Goal: Information Seeking & Learning: Learn about a topic

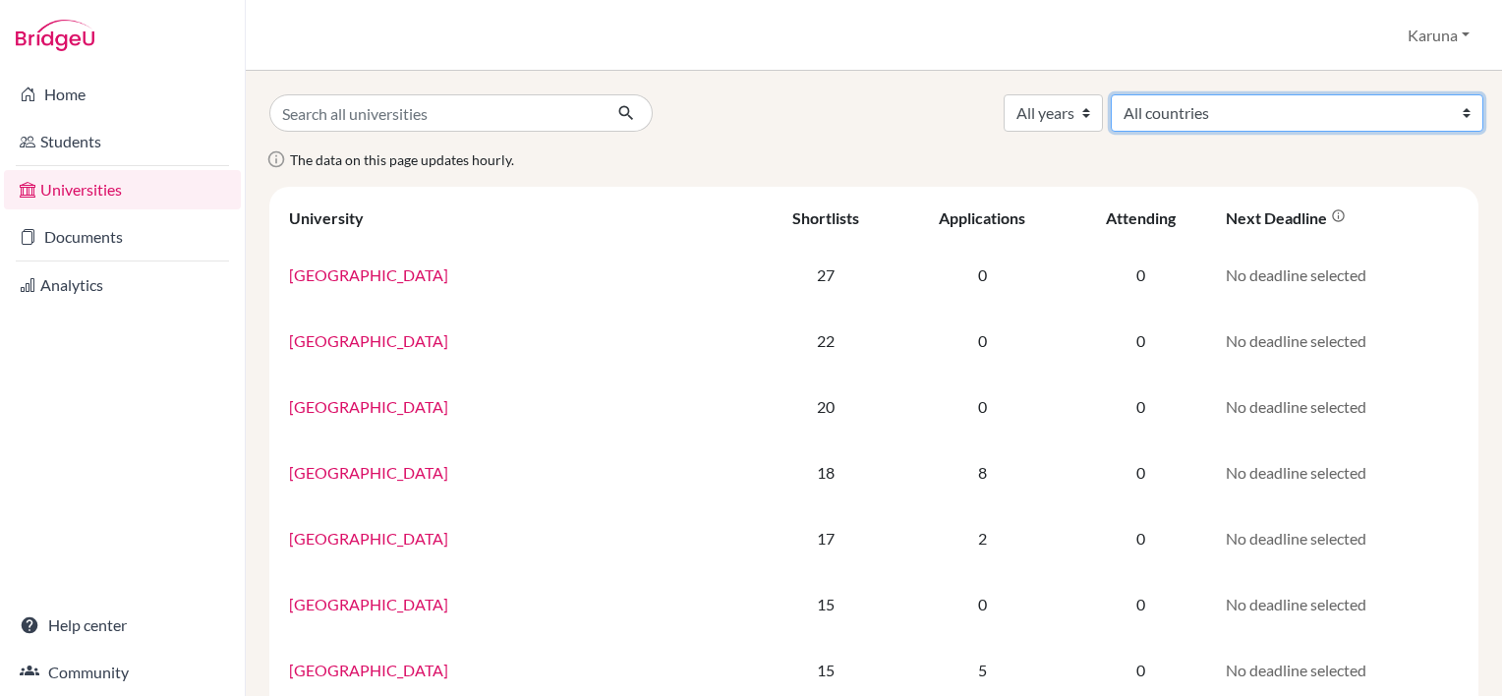
click at [1352, 118] on select "All countries [GEOGRAPHIC_DATA] [GEOGRAPHIC_DATA] [GEOGRAPHIC_DATA] [GEOGRAPHIC…" at bounding box center [1297, 112] width 372 height 37
click at [1316, 99] on select "All countries [GEOGRAPHIC_DATA] [GEOGRAPHIC_DATA] [GEOGRAPHIC_DATA] [GEOGRAPHIC…" at bounding box center [1297, 112] width 372 height 37
click at [1310, 121] on select "All countries [GEOGRAPHIC_DATA] [GEOGRAPHIC_DATA] [GEOGRAPHIC_DATA] [GEOGRAPHIC…" at bounding box center [1297, 112] width 372 height 37
click at [1386, 115] on select "All countries [GEOGRAPHIC_DATA] [GEOGRAPHIC_DATA] [GEOGRAPHIC_DATA] [GEOGRAPHIC…" at bounding box center [1297, 112] width 372 height 37
select select "167"
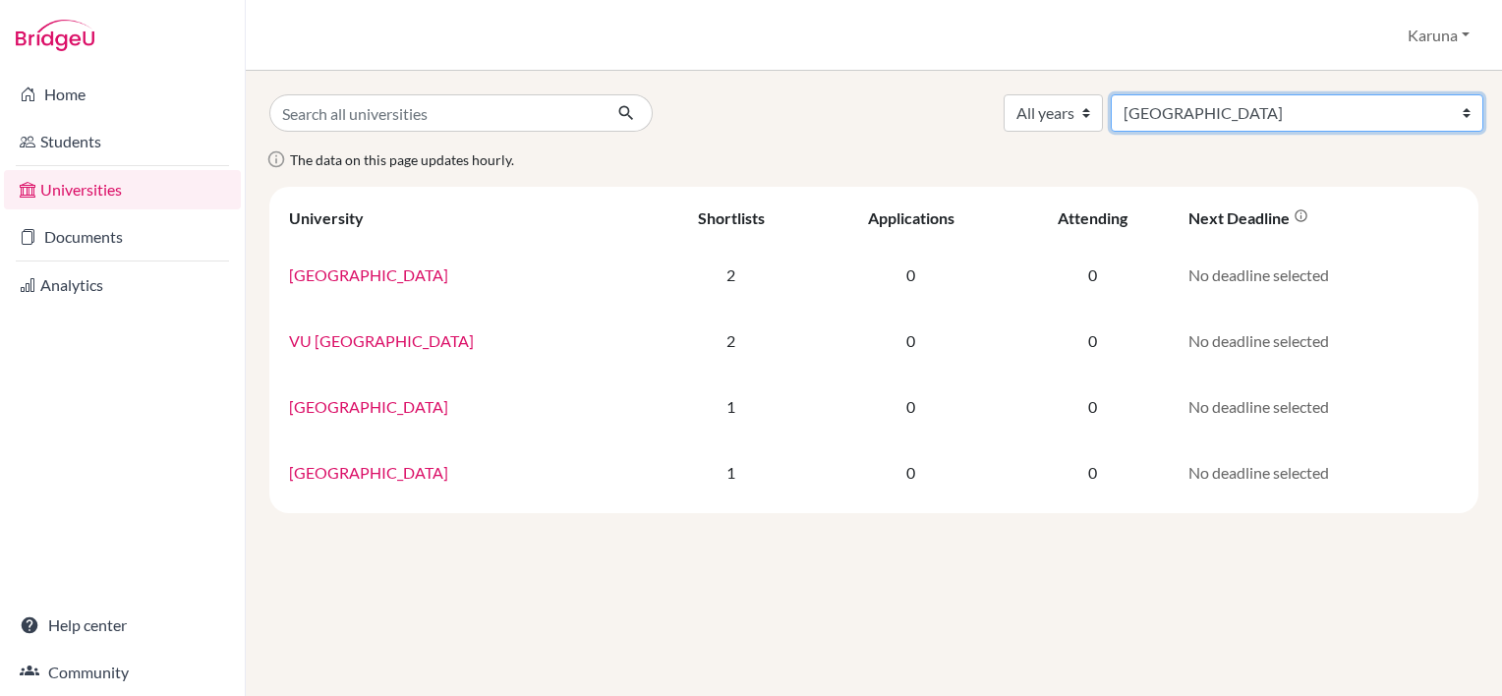
click at [1384, 114] on select "All countries [GEOGRAPHIC_DATA] [GEOGRAPHIC_DATA] [GEOGRAPHIC_DATA] [GEOGRAPHIC…" at bounding box center [1297, 112] width 372 height 37
select select "172"
click at [1271, 94] on select "All countries [GEOGRAPHIC_DATA] [GEOGRAPHIC_DATA] [GEOGRAPHIC_DATA] [GEOGRAPHIC…" at bounding box center [1297, 112] width 372 height 37
click at [1380, 111] on select "All countries Afghanistan Australia Belgium Canada China France Germany Hong Ko…" at bounding box center [1297, 112] width 372 height 37
click at [1271, 94] on select "All countries Afghanistan Australia Belgium Canada China France Germany Hong Ko…" at bounding box center [1297, 112] width 372 height 37
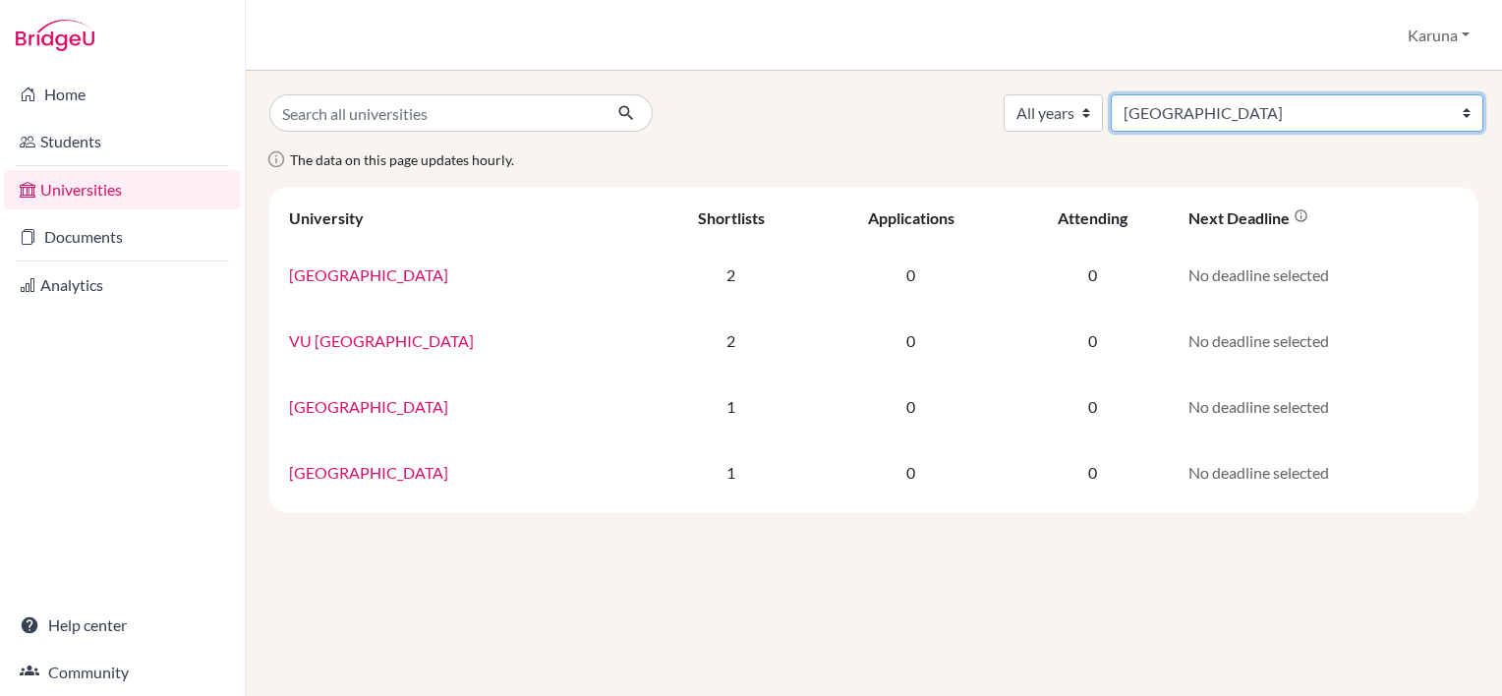
click at [1404, 116] on select "All countries Afghanistan Australia Belgium Canada China France Germany Hong Ko…" at bounding box center [1297, 112] width 372 height 37
click at [1271, 94] on select "All countries Afghanistan Australia Belgium Canada China France Germany Hong Ko…" at bounding box center [1297, 112] width 372 height 37
click at [1403, 113] on select "All countries Afghanistan Australia Belgium Canada China France Germany Hong Ko…" at bounding box center [1297, 112] width 372 height 37
click at [1271, 94] on select "All countries Afghanistan Australia Belgium Canada China France Germany Hong Ko…" at bounding box center [1297, 112] width 372 height 37
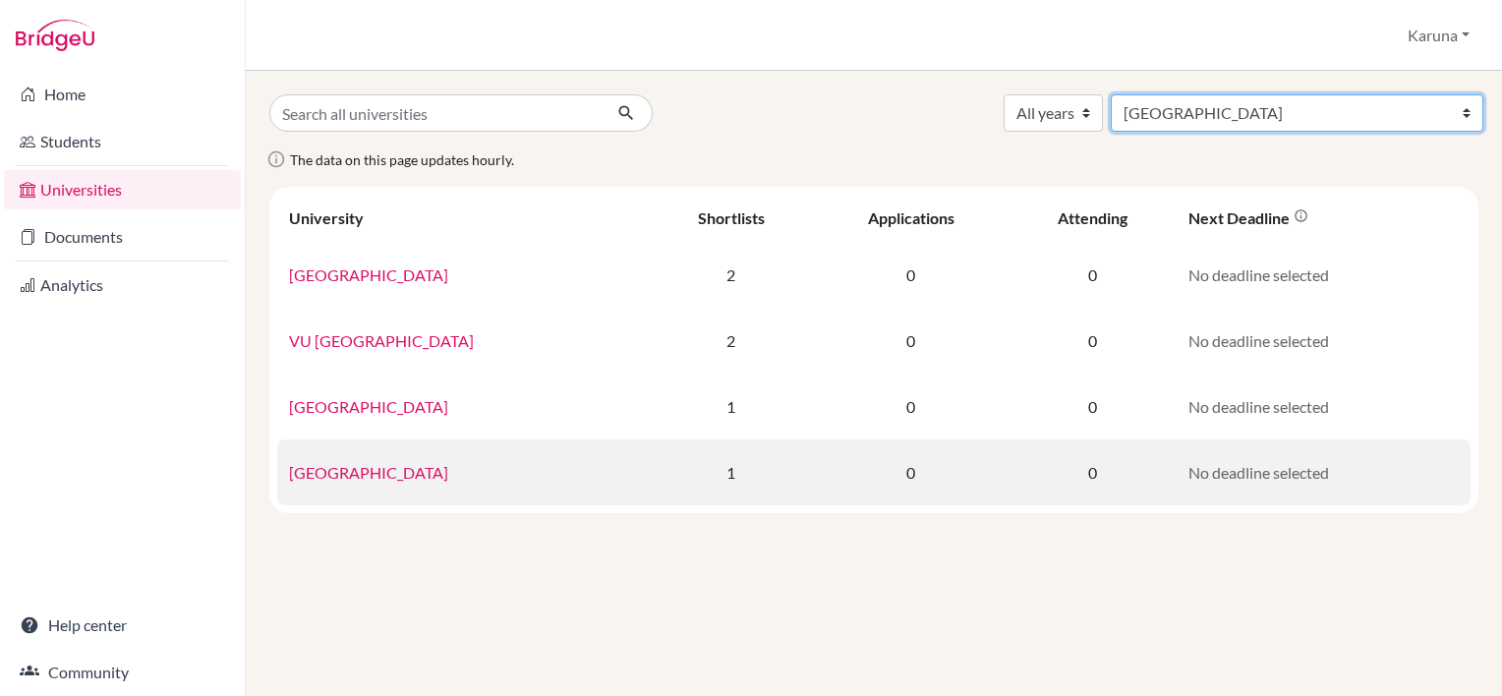
click at [1271, 94] on select "All countries Afghanistan Australia Belgium Canada China France Germany Hong Ko…" at bounding box center [1297, 112] width 372 height 37
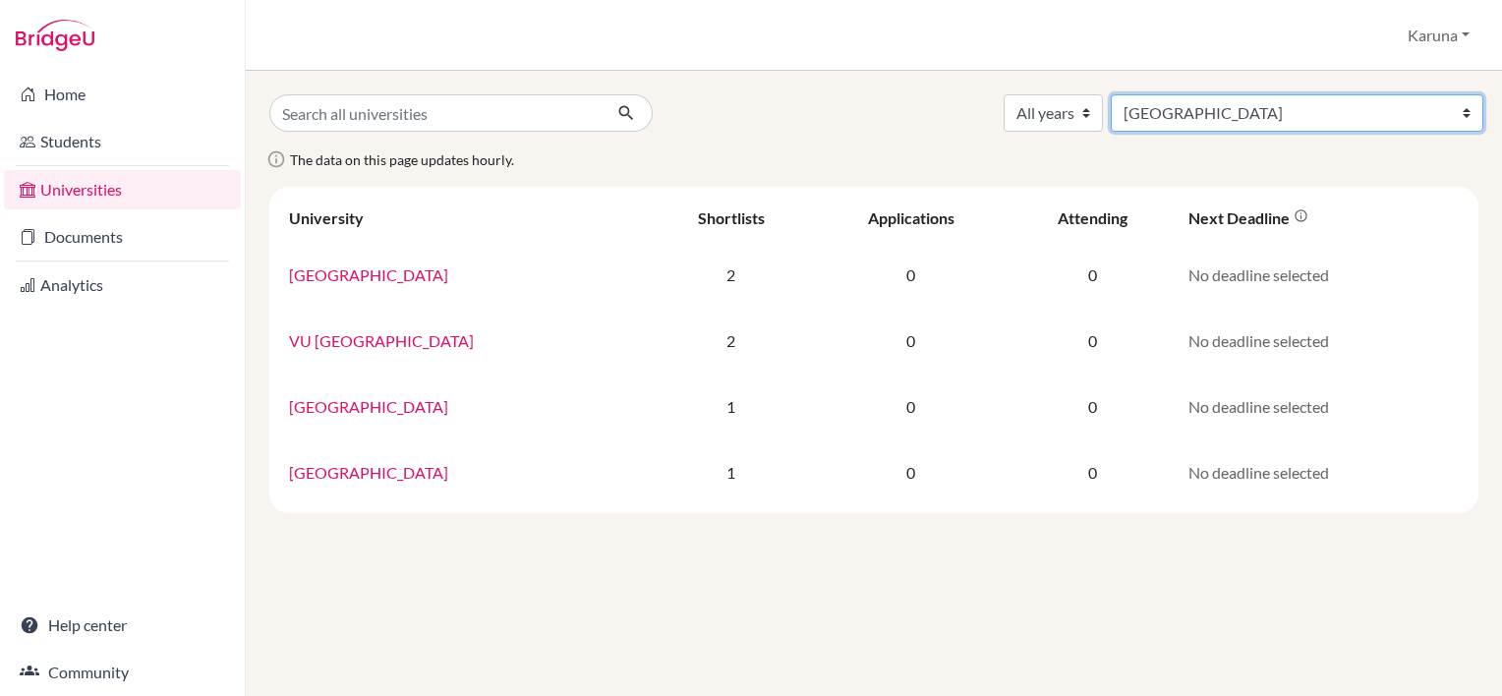
click at [1412, 112] on select "All countries Afghanistan Australia Belgium Canada China France Germany Hong Ko…" at bounding box center [1297, 112] width 372 height 37
click at [1271, 94] on select "All countries Afghanistan Australia Belgium Canada China France Germany Hong Ko…" at bounding box center [1297, 112] width 372 height 37
click at [1388, 116] on select "All countries Afghanistan Australia Belgium Canada China France Germany Hong Ko…" at bounding box center [1297, 112] width 372 height 37
click at [1271, 94] on select "All countries Afghanistan Australia Belgium Canada China France Germany Hong Ko…" at bounding box center [1297, 112] width 372 height 37
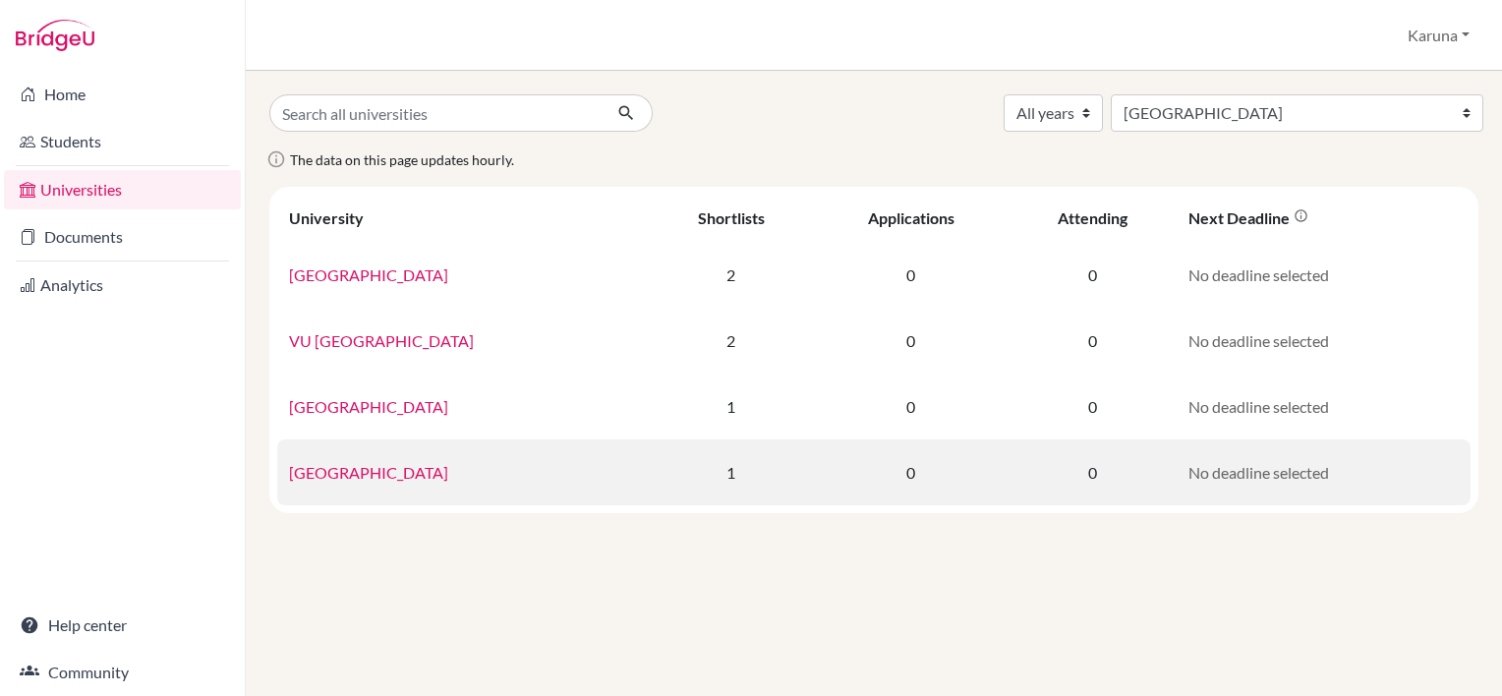
click at [1318, 456] on td "No deadline selected" at bounding box center [1323, 472] width 294 height 66
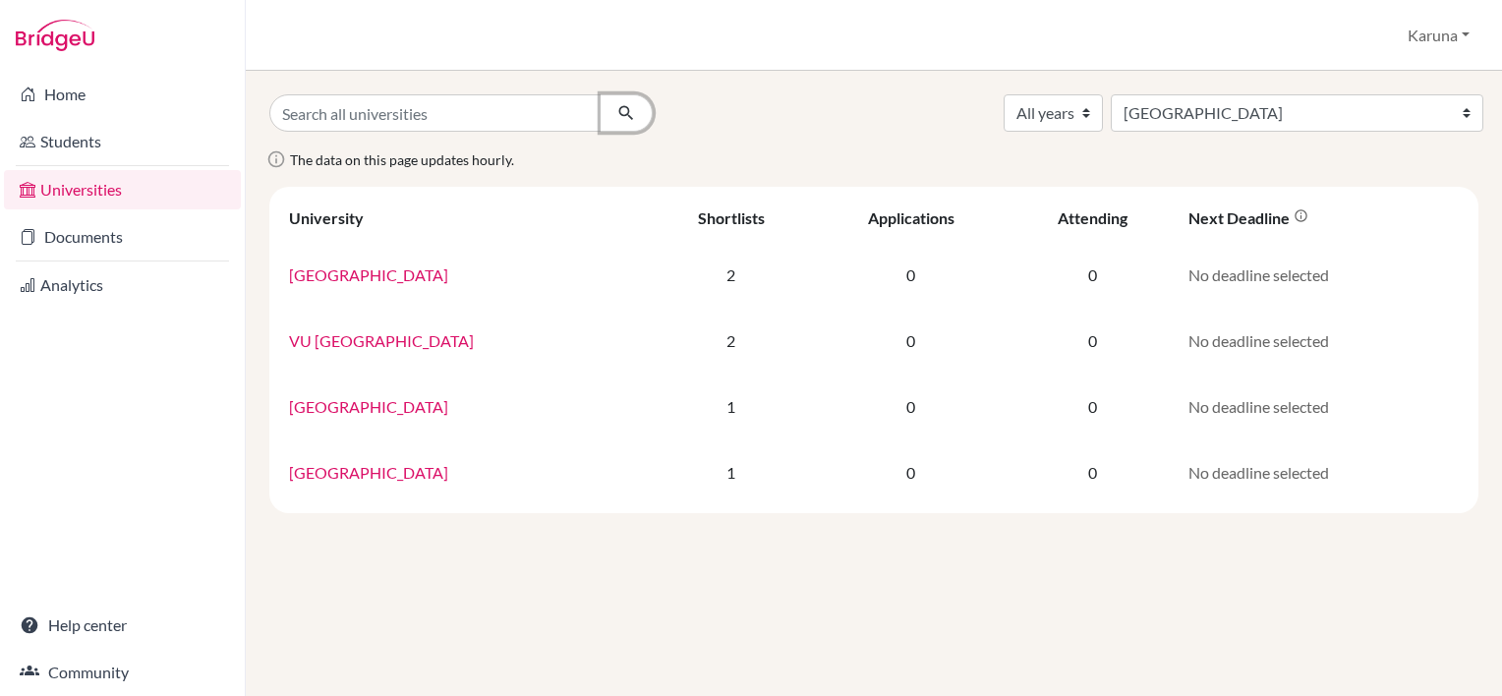
click at [621, 106] on icon "submit" at bounding box center [626, 113] width 20 height 20
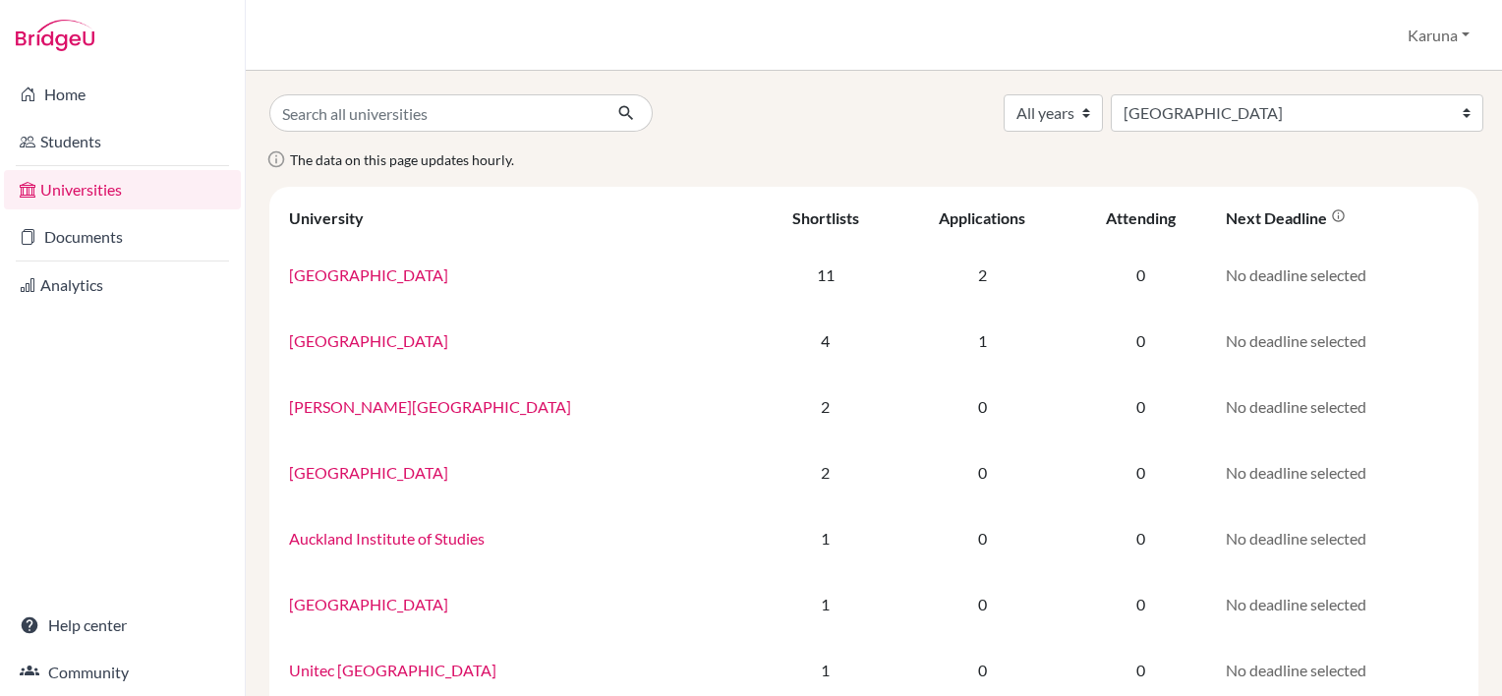
select select "172"
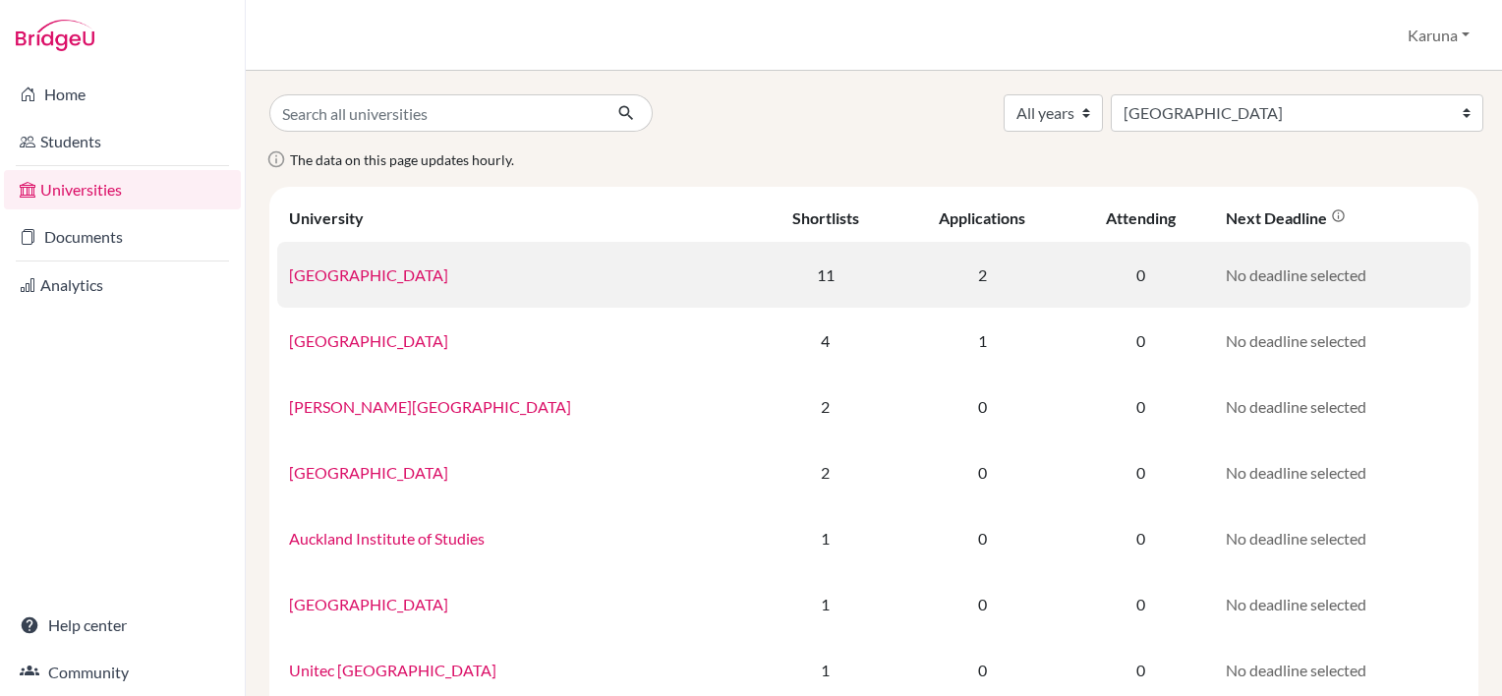
click at [397, 275] on link "[GEOGRAPHIC_DATA]" at bounding box center [368, 274] width 159 height 19
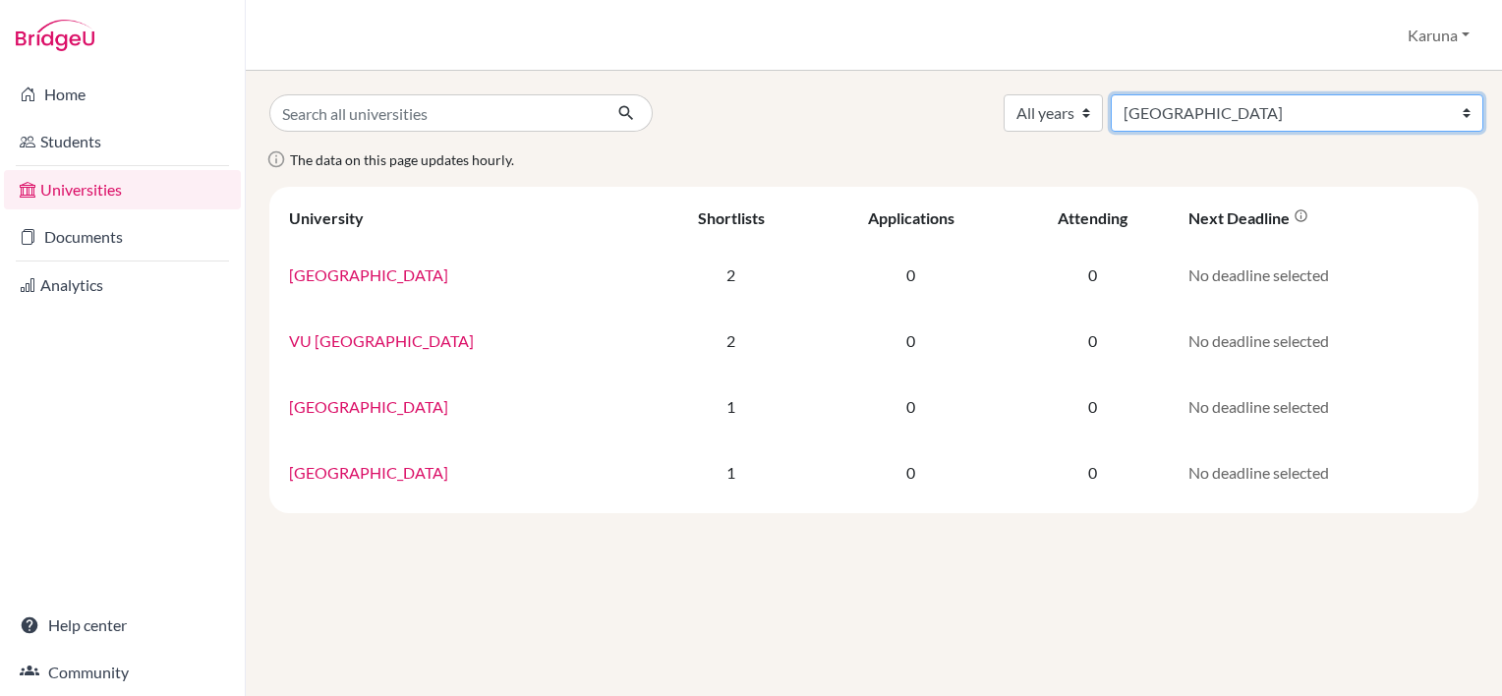
click at [1381, 106] on select "All countries Afghanistan Australia Belgium Canada China France Germany Hong Ko…" at bounding box center [1297, 112] width 372 height 37
select select "172"
click at [1271, 94] on select "All countries Afghanistan Australia Belgium Canada China France Germany Hong Ko…" at bounding box center [1297, 112] width 372 height 37
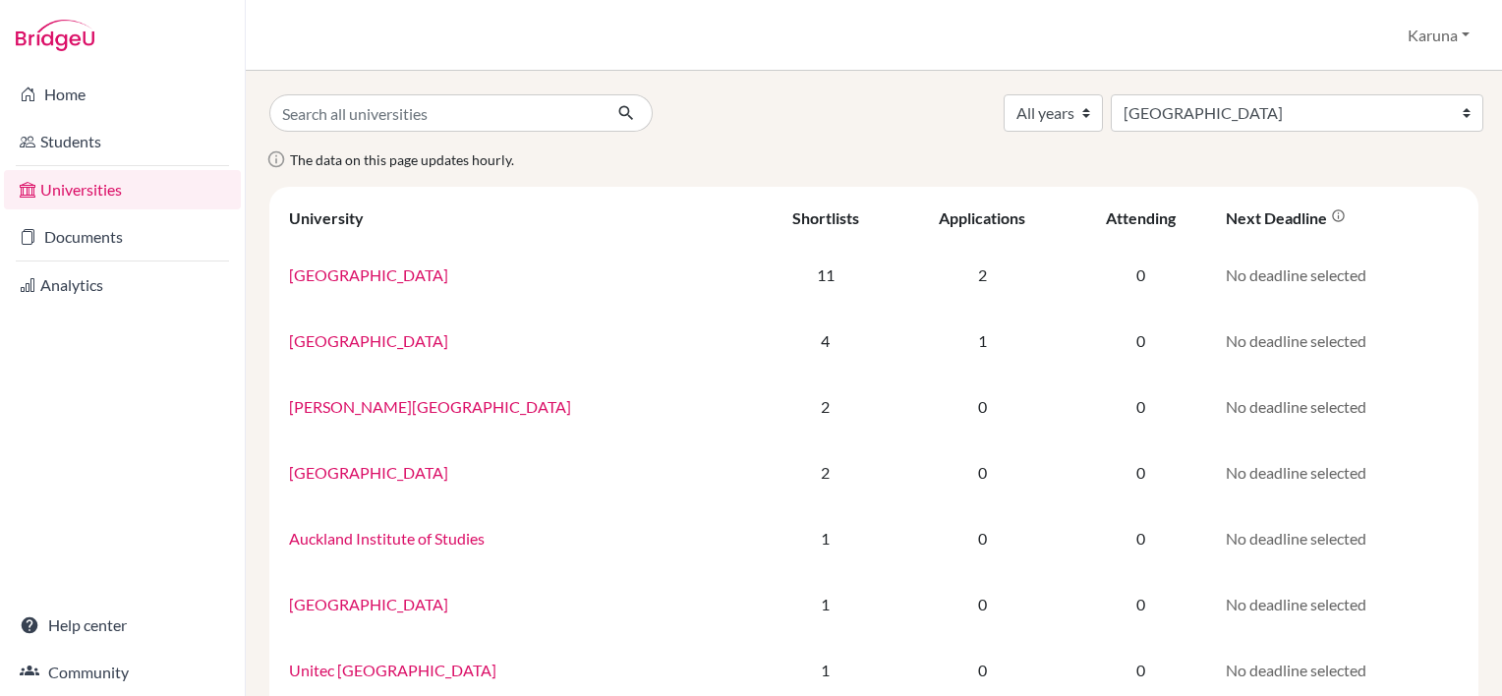
select select "172"
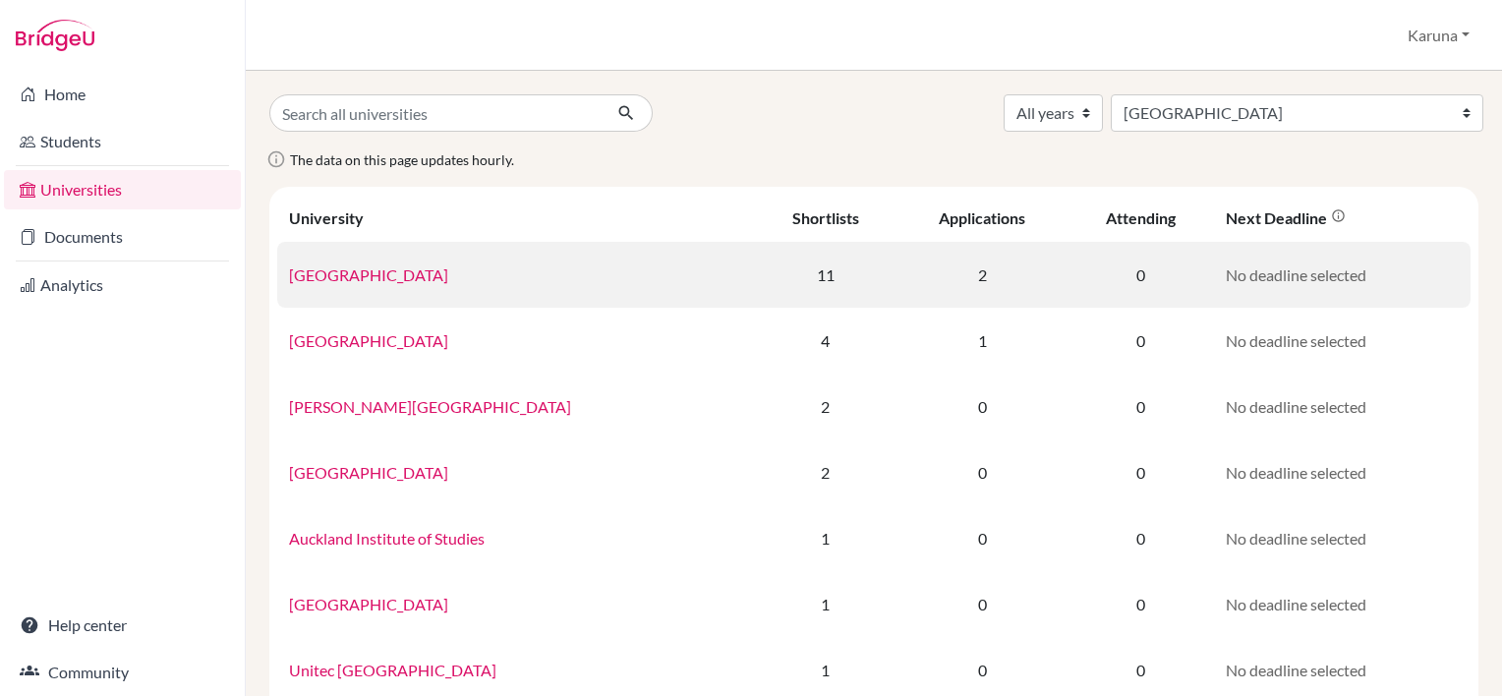
click at [420, 281] on link "[GEOGRAPHIC_DATA]" at bounding box center [368, 274] width 159 height 19
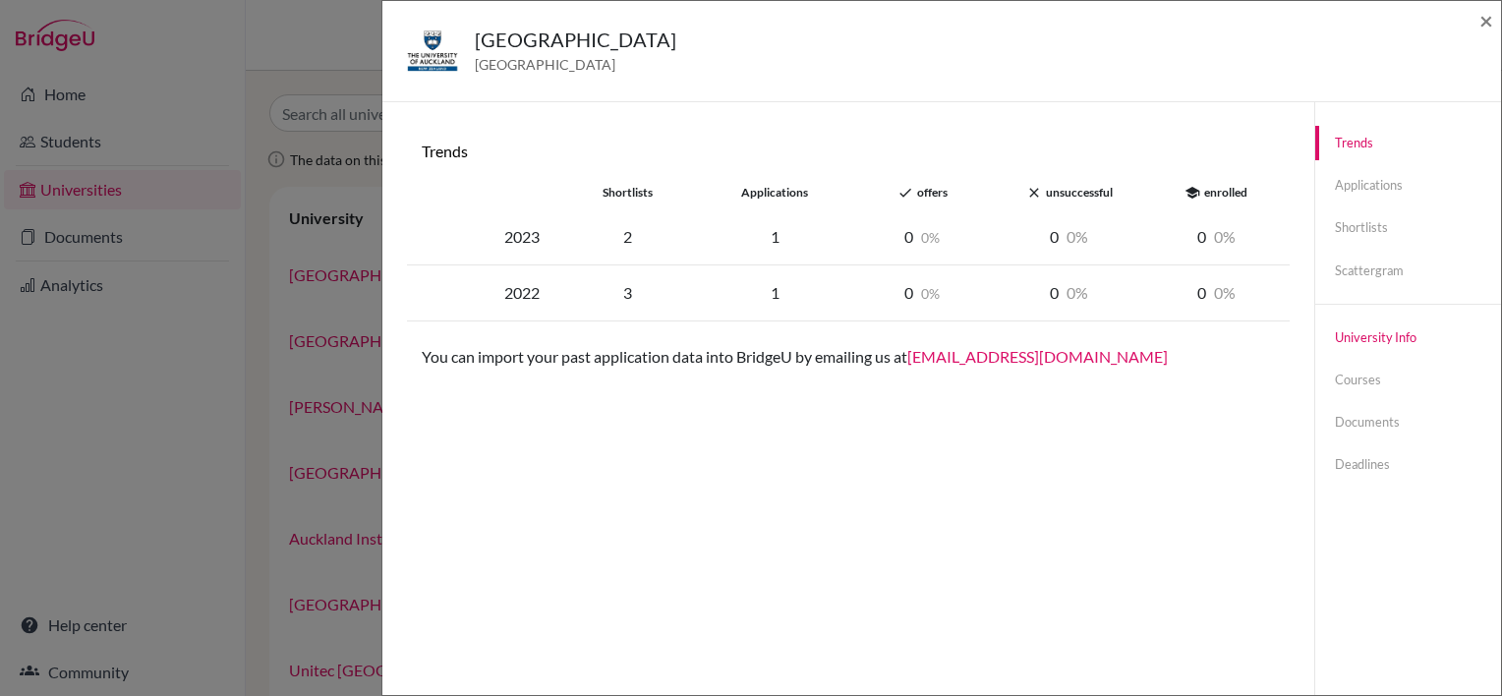
click at [1357, 330] on link "University info" at bounding box center [1408, 337] width 186 height 34
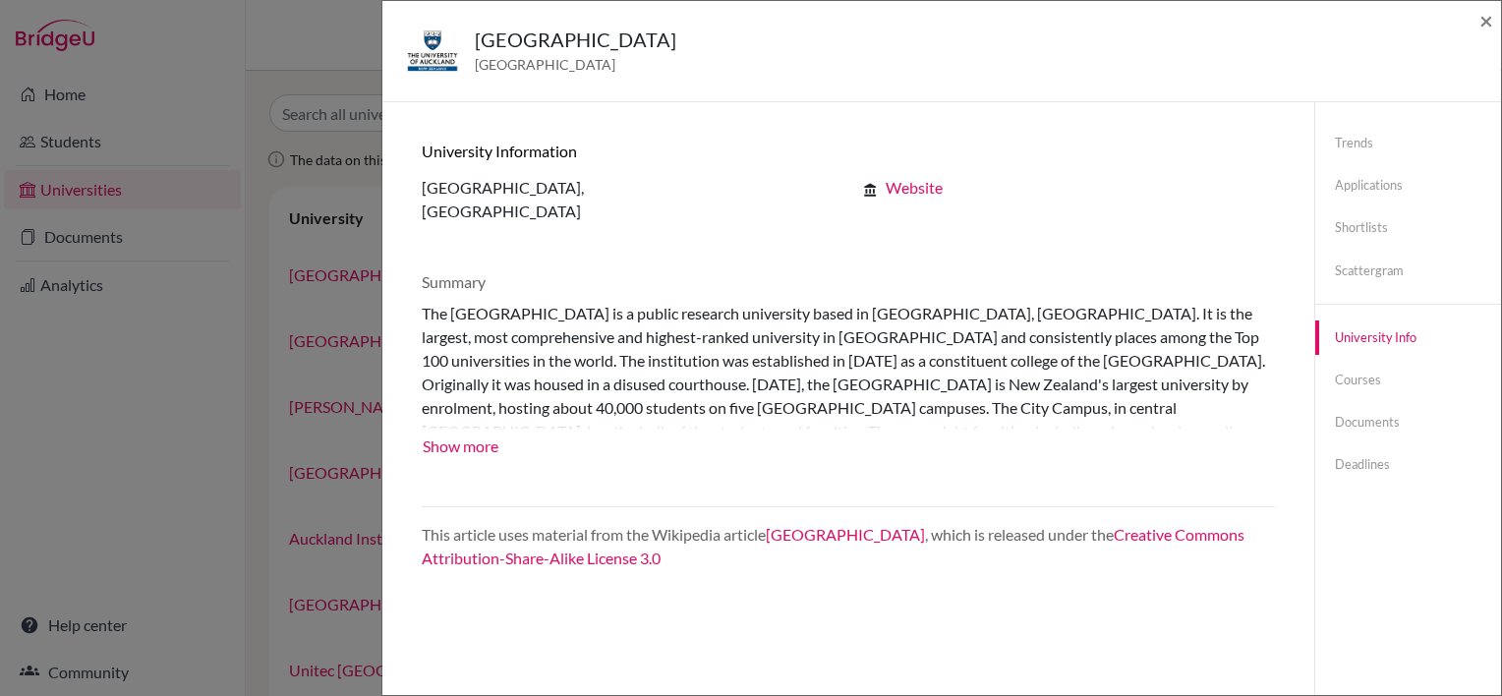
click at [904, 193] on link "Website" at bounding box center [914, 187] width 57 height 19
